Goal: Task Accomplishment & Management: Use online tool/utility

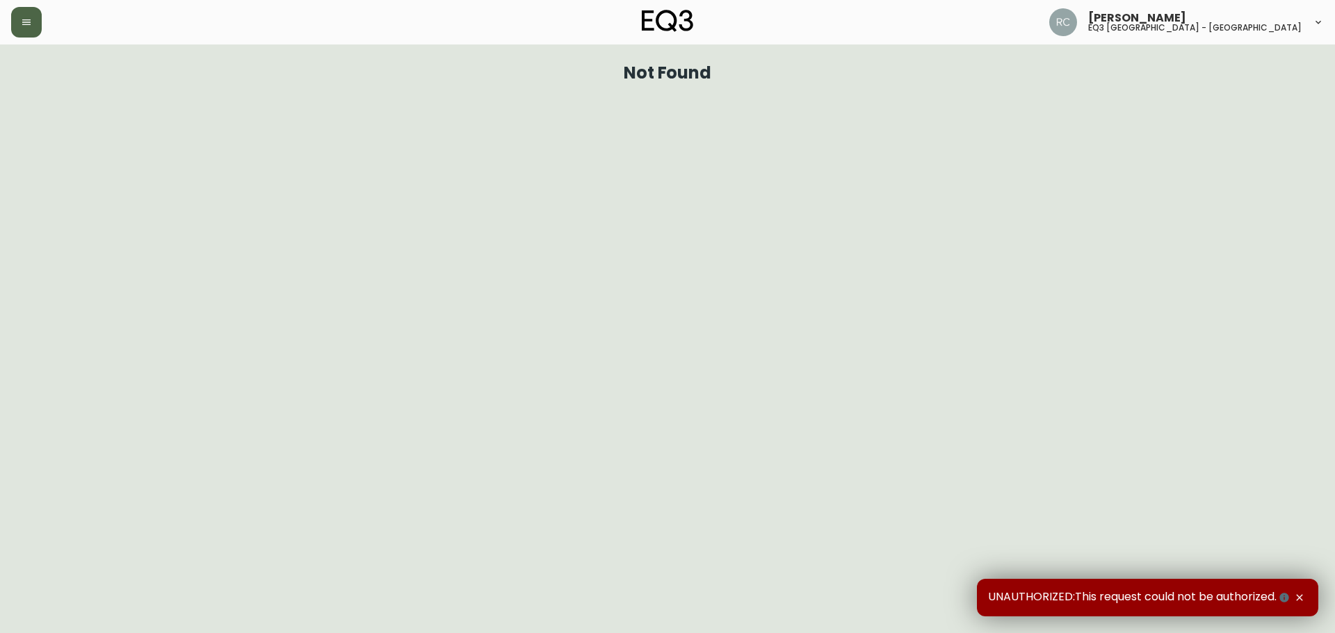
click at [29, 30] on button "button" at bounding box center [26, 22] width 31 height 31
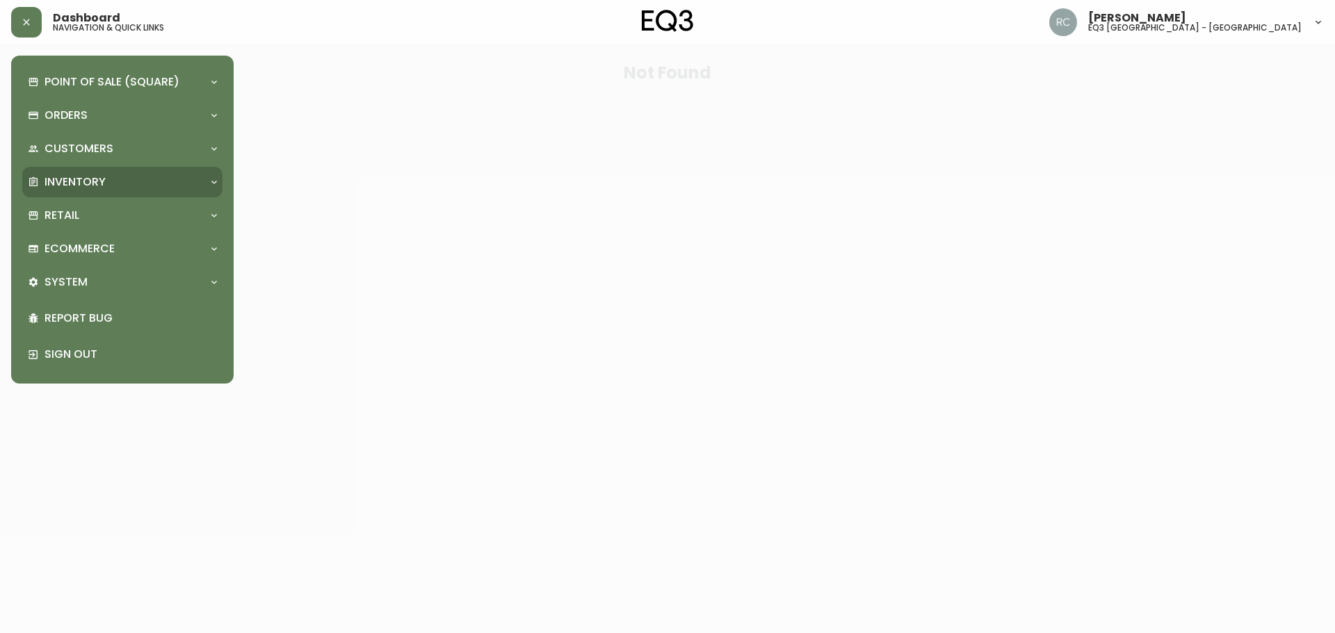
click at [90, 188] on p "Inventory" at bounding box center [74, 181] width 61 height 15
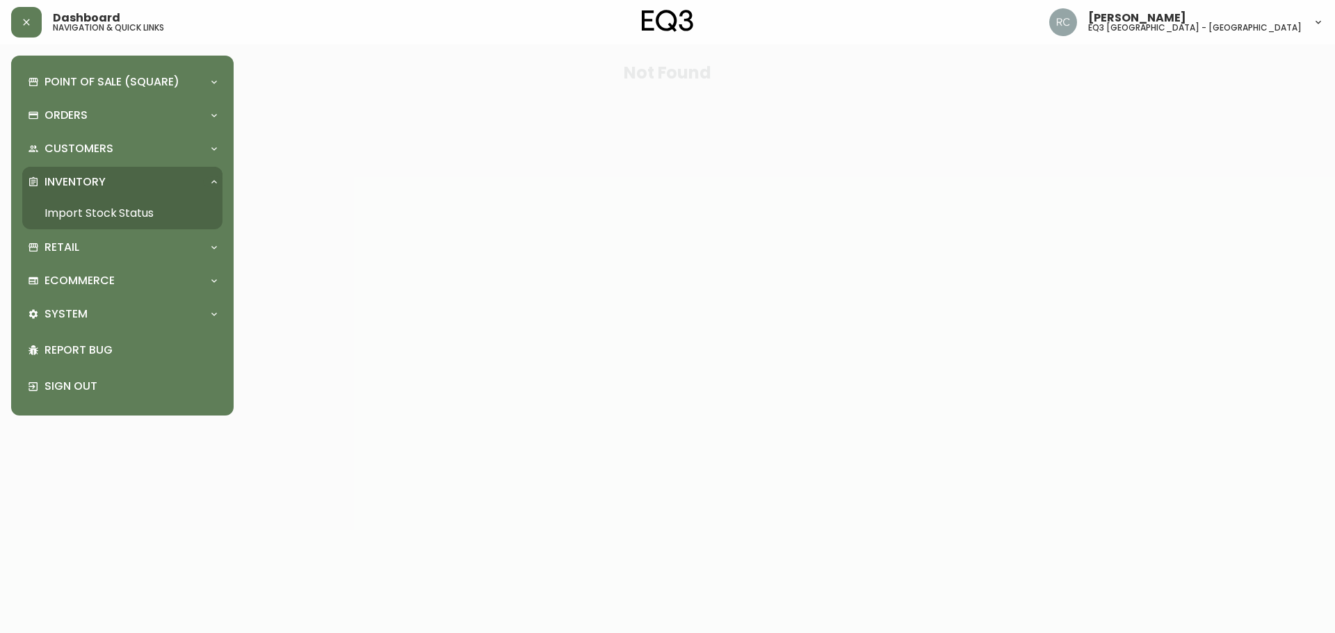
click at [82, 210] on link "Import Stock Status" at bounding box center [122, 213] width 200 height 32
